Goal: Information Seeking & Learning: Find specific fact

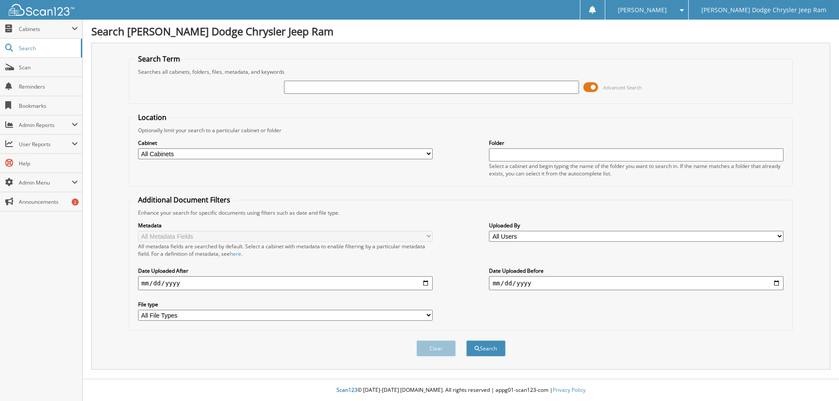
type input "6"
type input "31676"
click at [466, 341] on button "Search" at bounding box center [485, 349] width 39 height 16
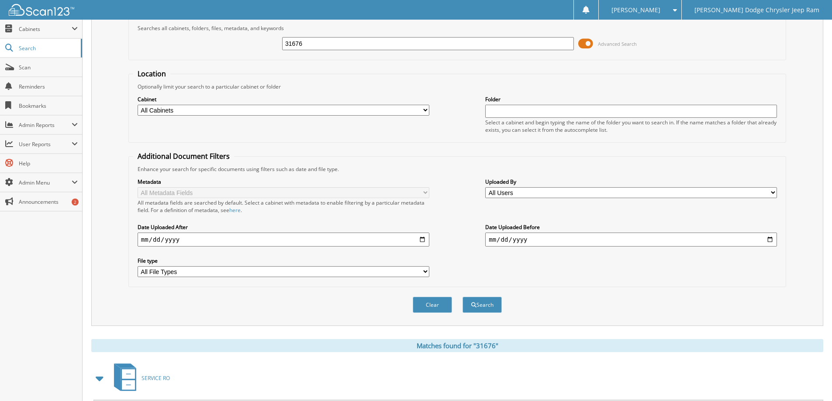
scroll to position [131, 0]
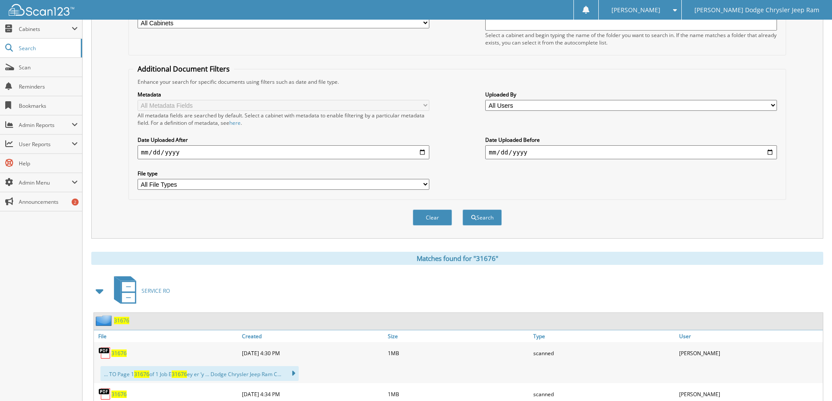
click at [120, 356] on span "31676" at bounding box center [118, 353] width 15 height 7
